Goal: Navigation & Orientation: Find specific page/section

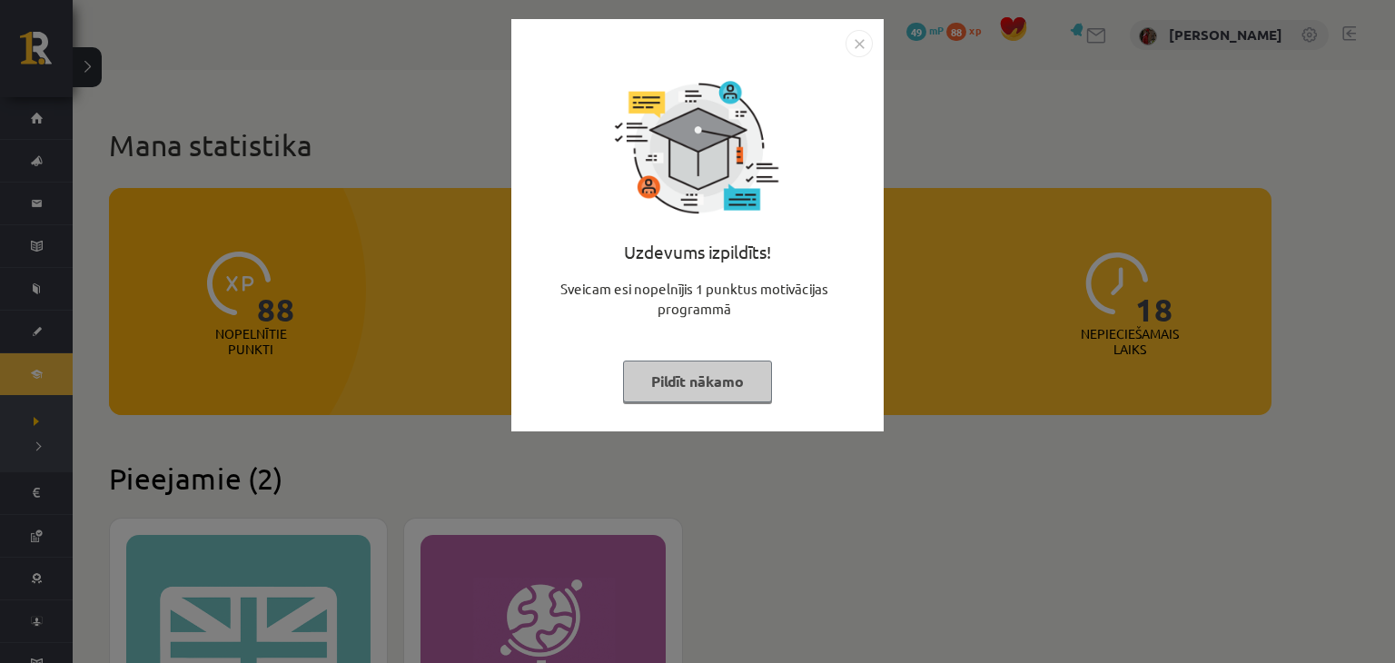
click at [858, 520] on div "Uzdevums izpildīts! Sveicam esi nopelnījis 1 punktus motivācijas programmā Pild…" at bounding box center [697, 331] width 1395 height 663
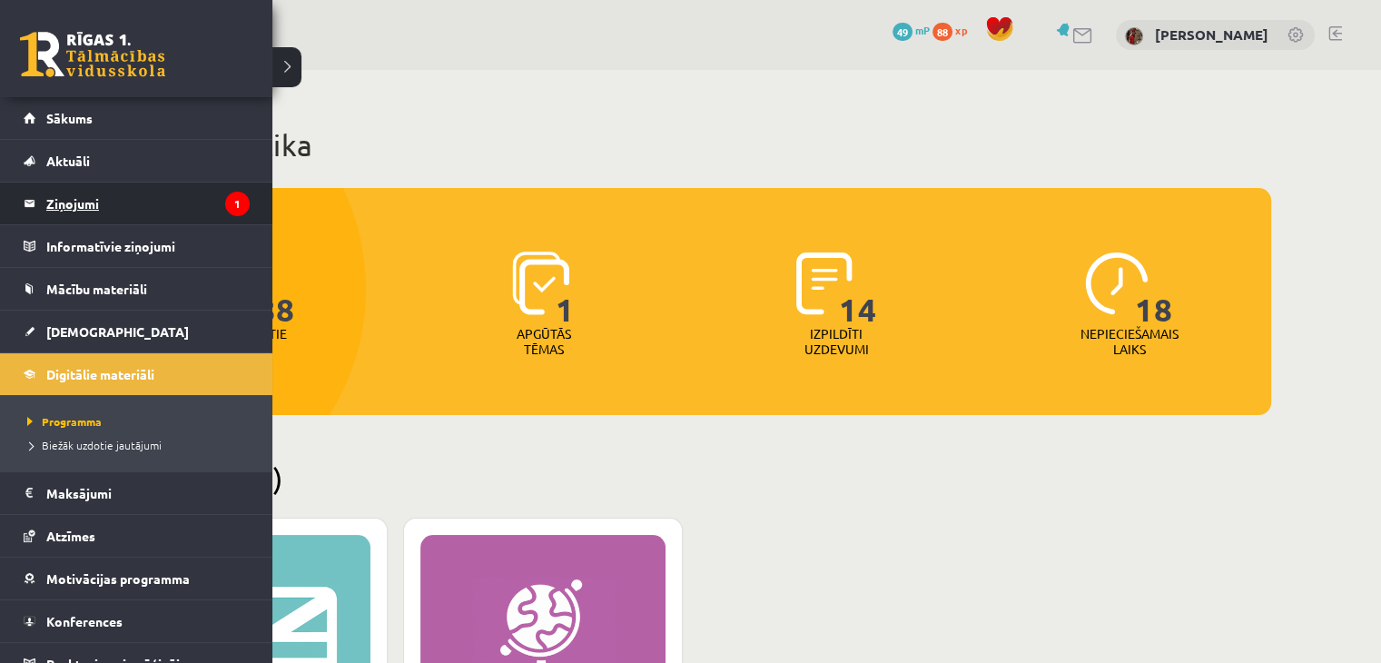
click at [100, 210] on legend "Ziņojumi 1" at bounding box center [147, 204] width 203 height 42
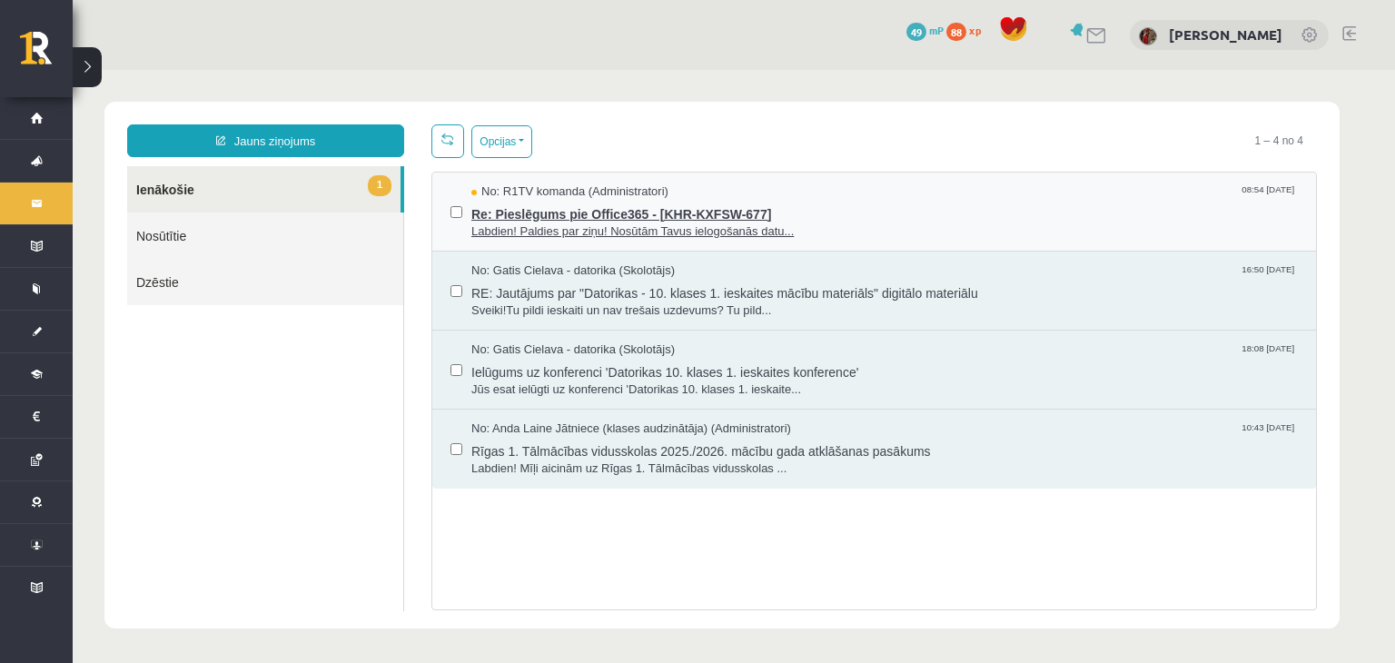
click at [617, 209] on span "Re: Pieslēgums pie Office365 - [KHR-KXFSW-677]" at bounding box center [884, 212] width 826 height 23
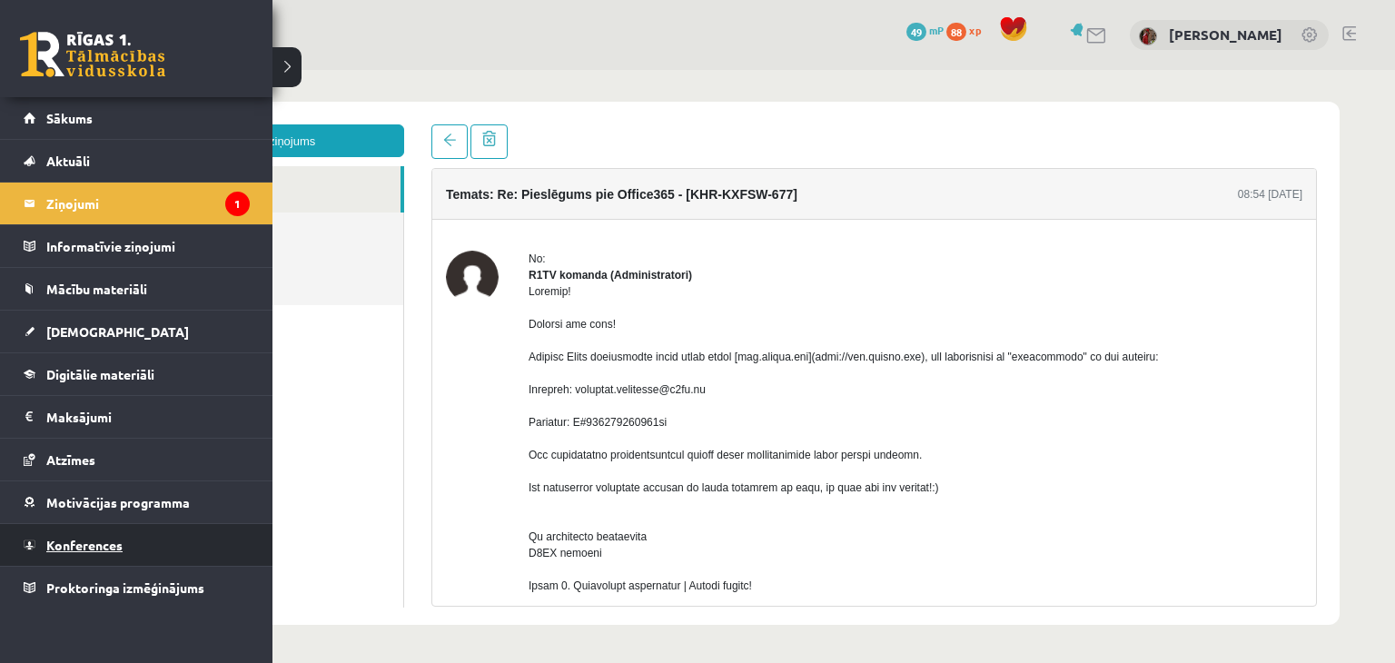
click at [110, 544] on span "Konferences" at bounding box center [84, 545] width 76 height 16
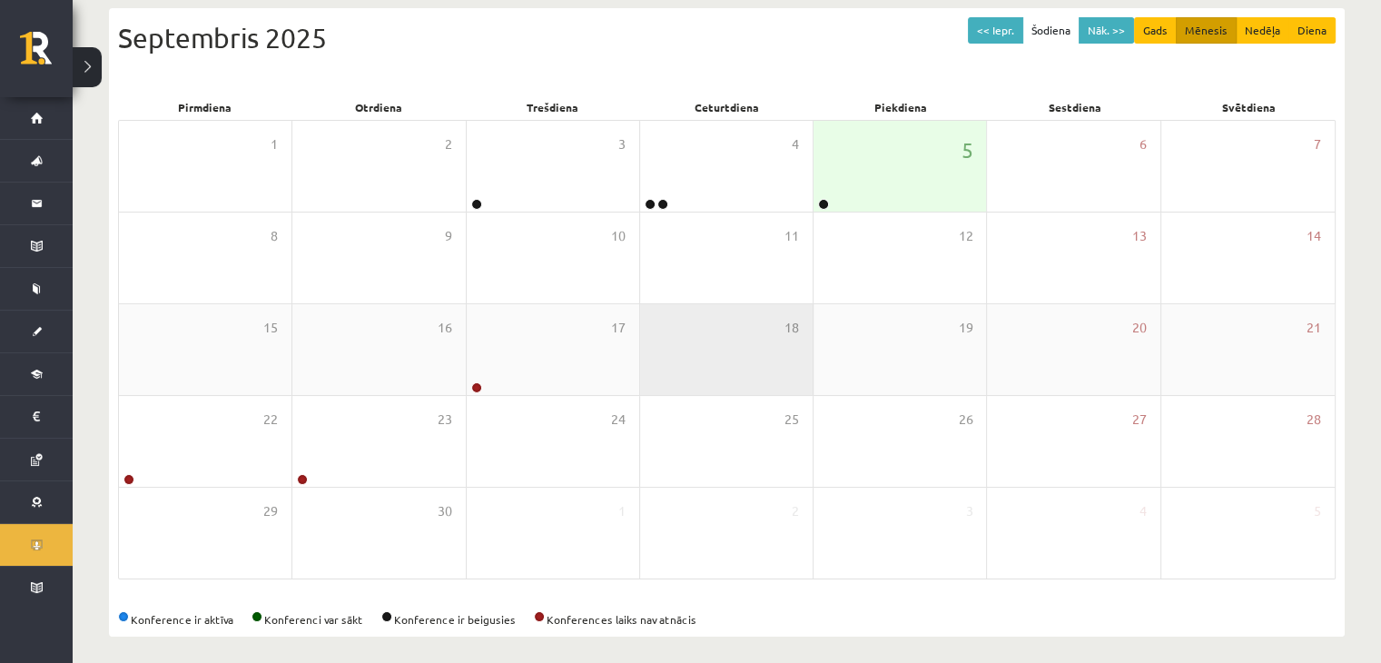
scroll to position [203, 0]
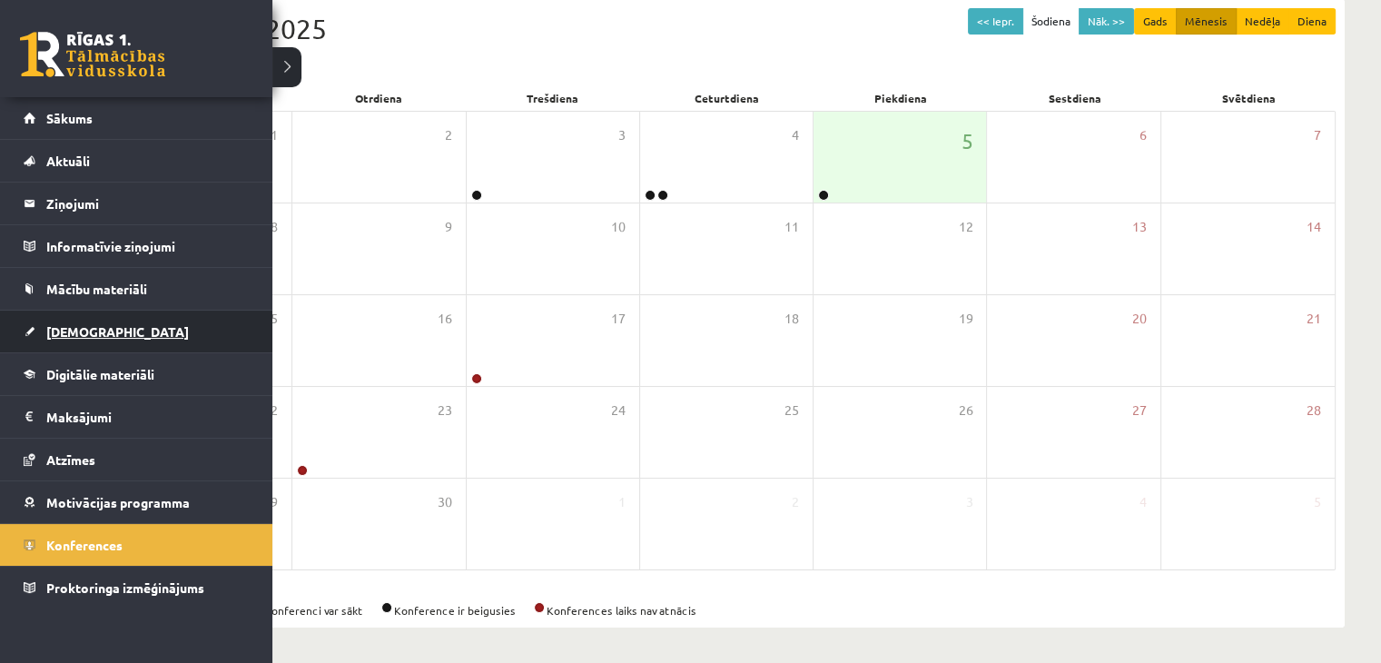
click at [91, 341] on link "[DEMOGRAPHIC_DATA]" at bounding box center [137, 332] width 226 height 42
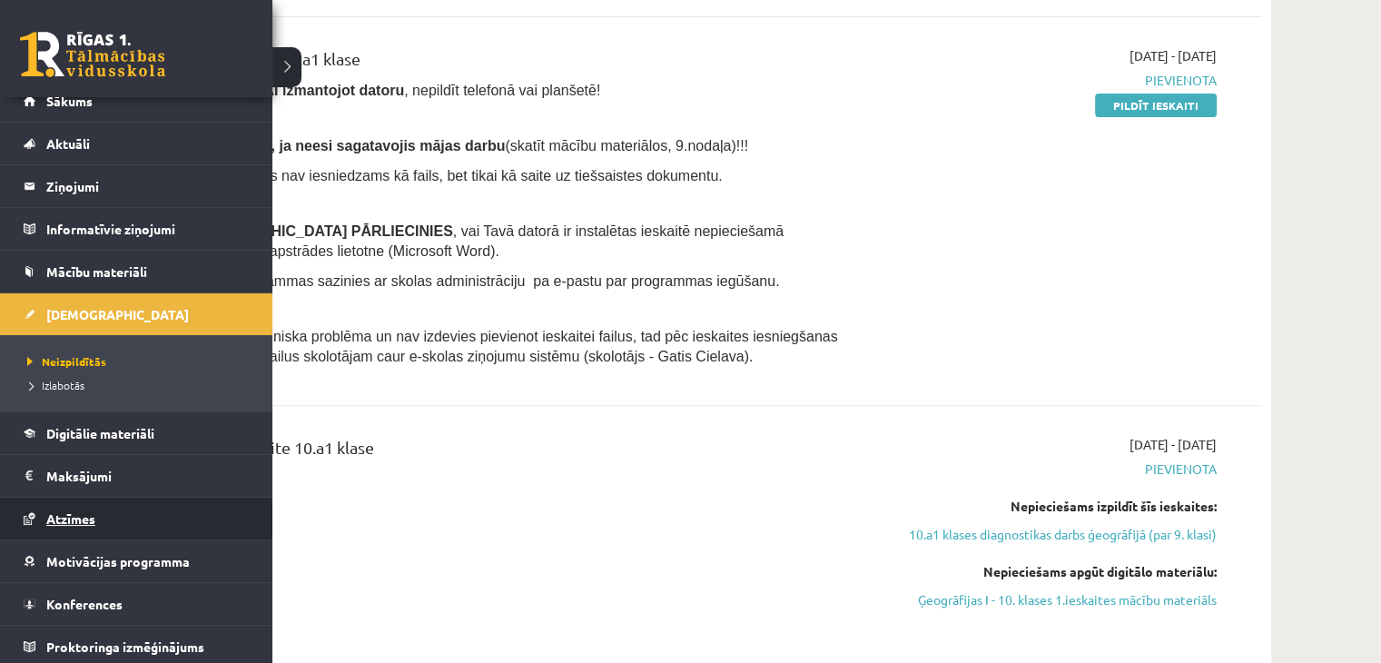
scroll to position [20, 0]
